Goal: Check status

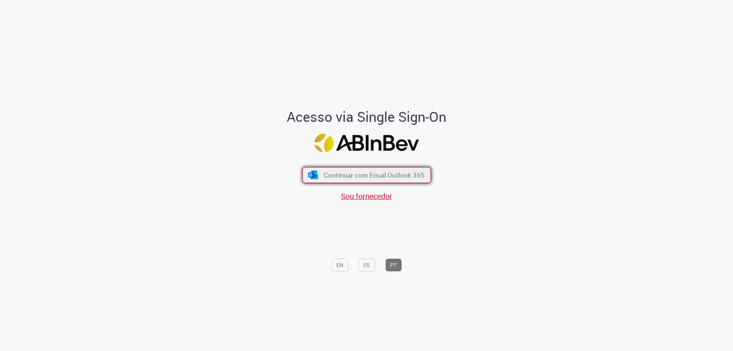
click at [405, 171] on span "Continuar com Email Outlook 365" at bounding box center [373, 175] width 101 height 9
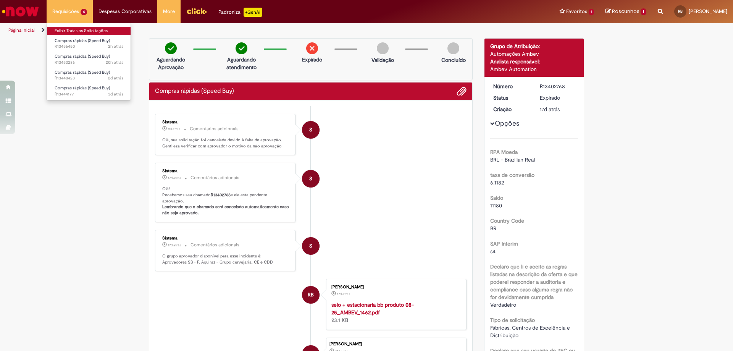
click at [77, 31] on link "Exibir Todas as Solicitações" at bounding box center [89, 31] width 84 height 8
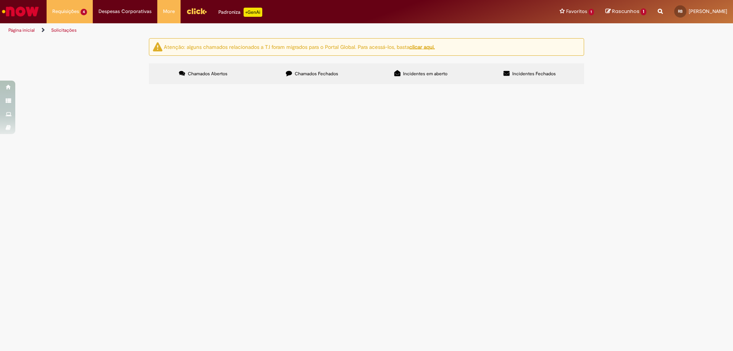
click at [0, 0] on span "Comprar 200 pinos expulsores dos balancins." at bounding box center [0, 0] width 0 height 0
click at [0, 0] on span "Substituir selo com estacionária da bomba de produto. Material: SELO MEC REGINO…" at bounding box center [0, 0] width 0 height 0
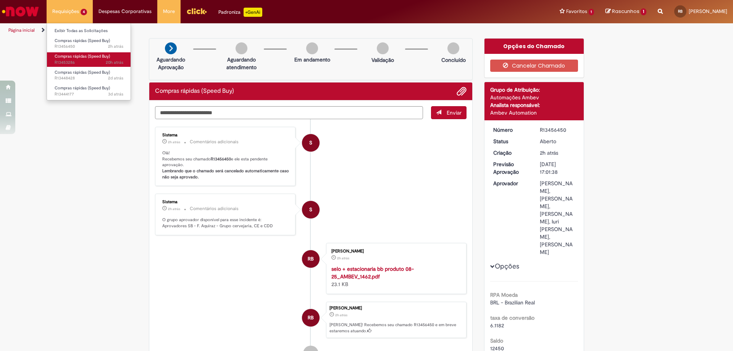
click at [85, 61] on span "20h atrás 20 horas atrás R13453286" at bounding box center [89, 63] width 69 height 6
